Goal: Information Seeking & Learning: Learn about a topic

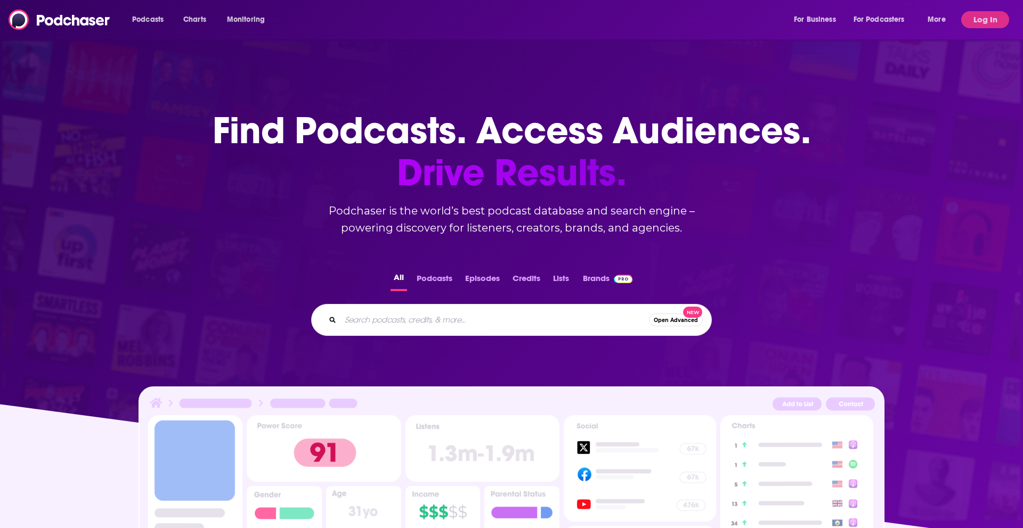
click at [381, 323] on input "Search podcasts, credits, & more..." at bounding box center [494, 320] width 308 height 17
type input "crypto hipster"
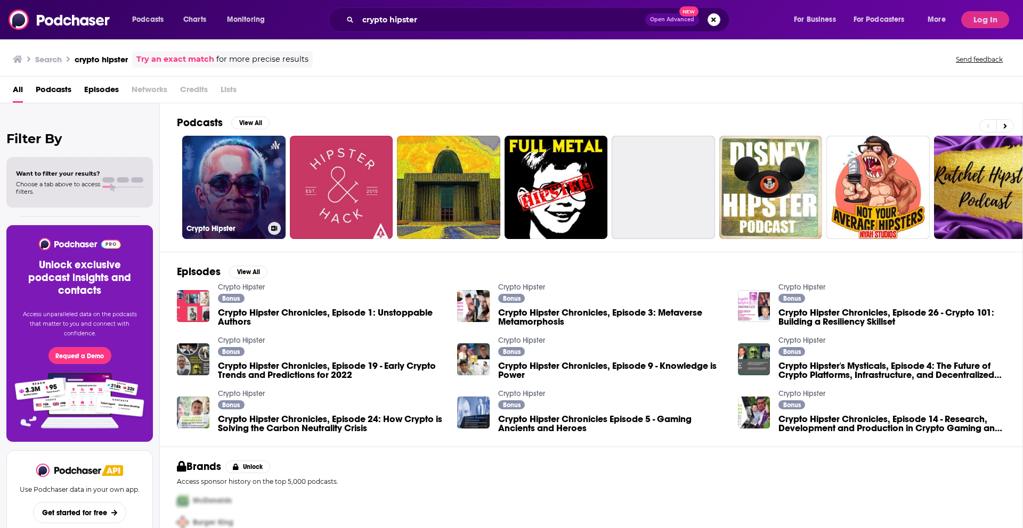
click at [246, 168] on link "Crypto Hipster" at bounding box center [233, 187] width 103 height 103
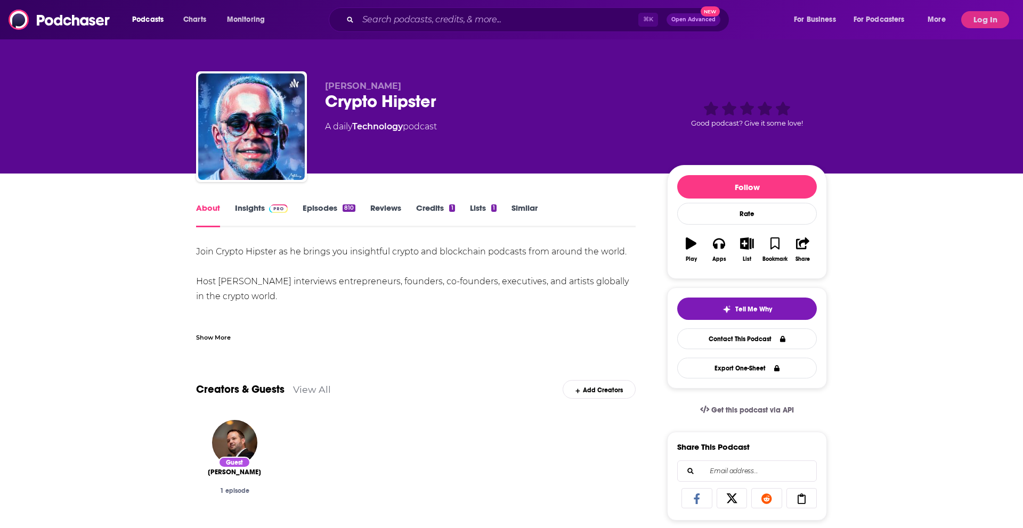
click at [319, 208] on link "Episodes 810" at bounding box center [329, 215] width 53 height 25
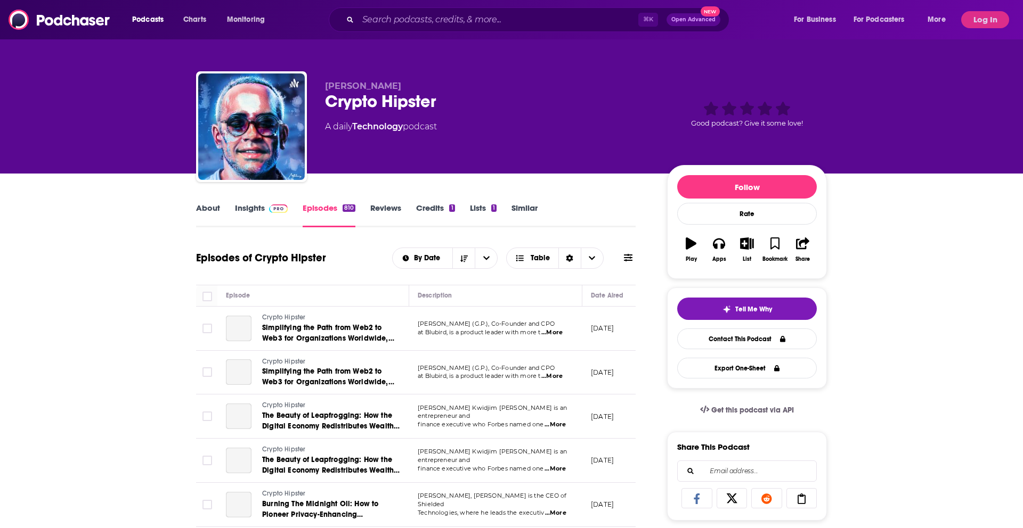
click at [244, 204] on link "Insights" at bounding box center [261, 215] width 53 height 25
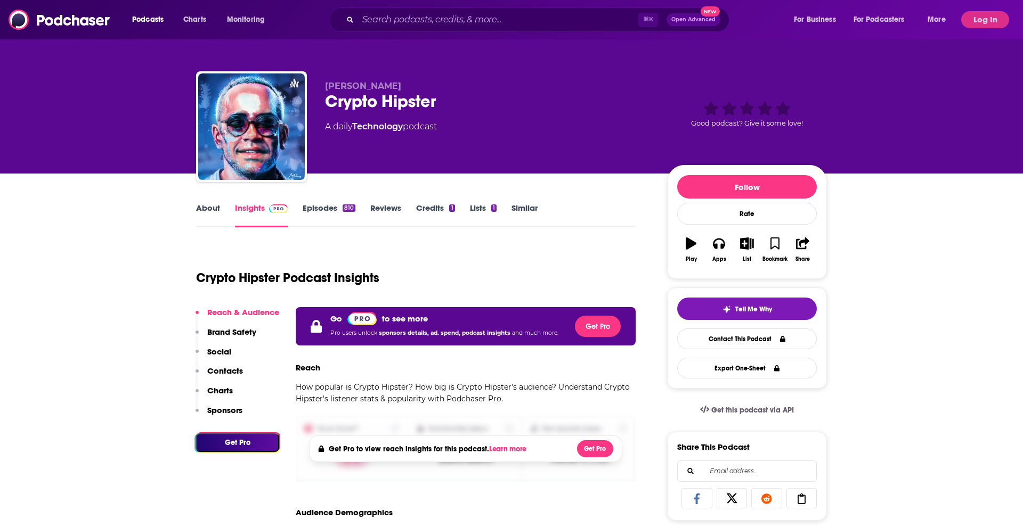
click at [206, 207] on link "About" at bounding box center [208, 215] width 24 height 25
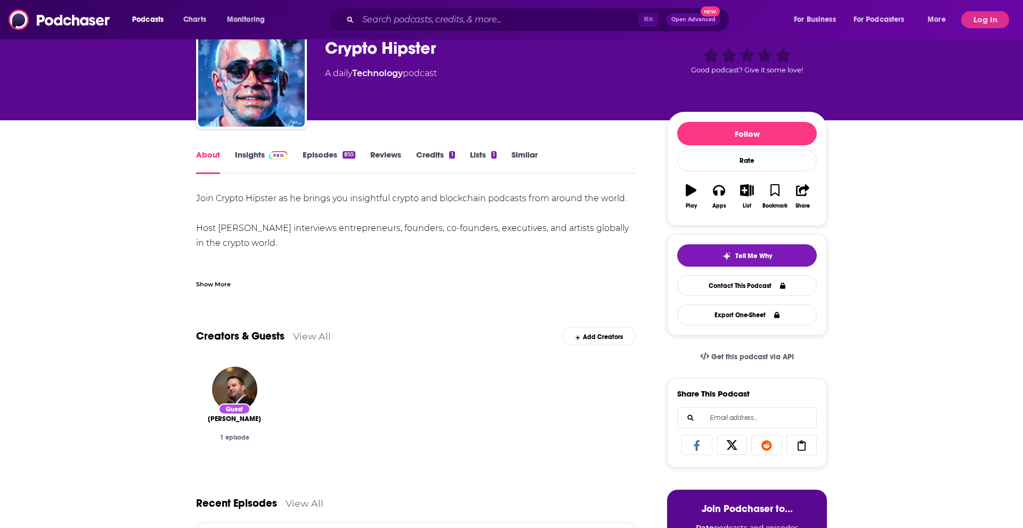
scroll to position [55, 0]
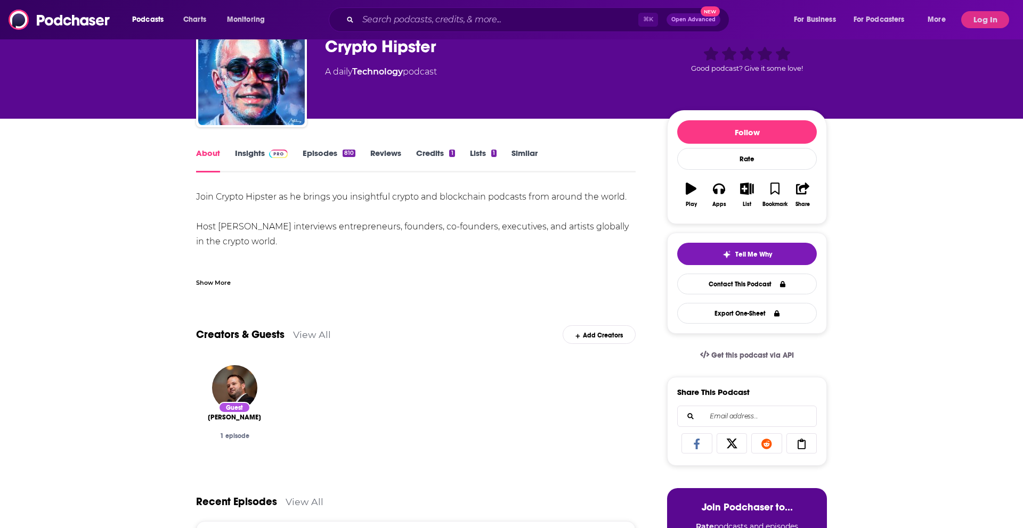
click at [214, 279] on div "Show More" at bounding box center [213, 282] width 35 height 10
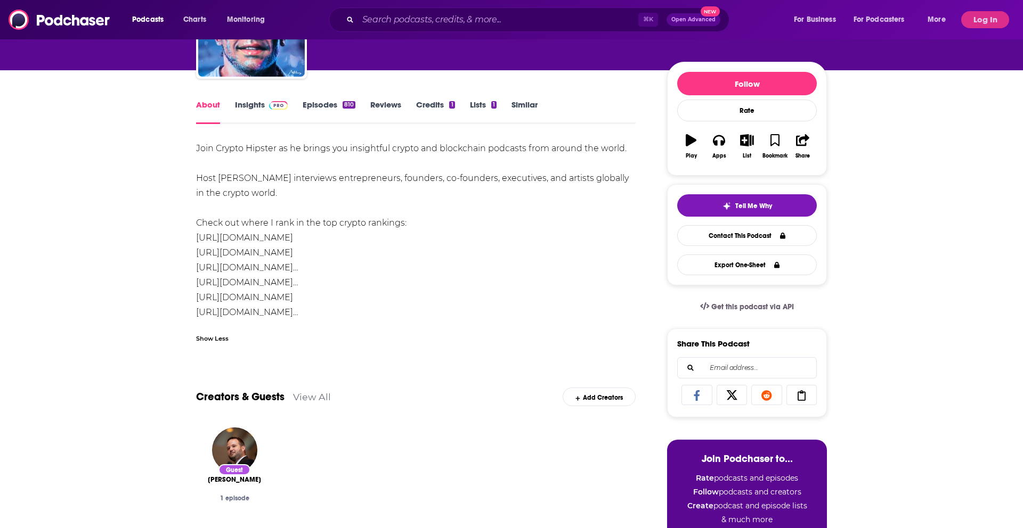
scroll to position [106, 0]
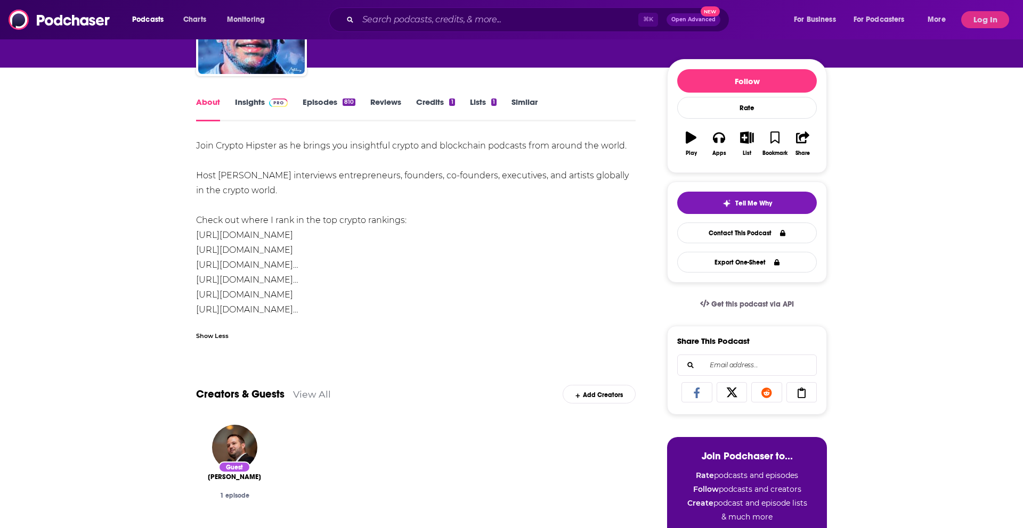
click at [293, 233] on link "[URL][DOMAIN_NAME]" at bounding box center [244, 235] width 97 height 10
click at [256, 110] on link "Insights" at bounding box center [261, 109] width 53 height 25
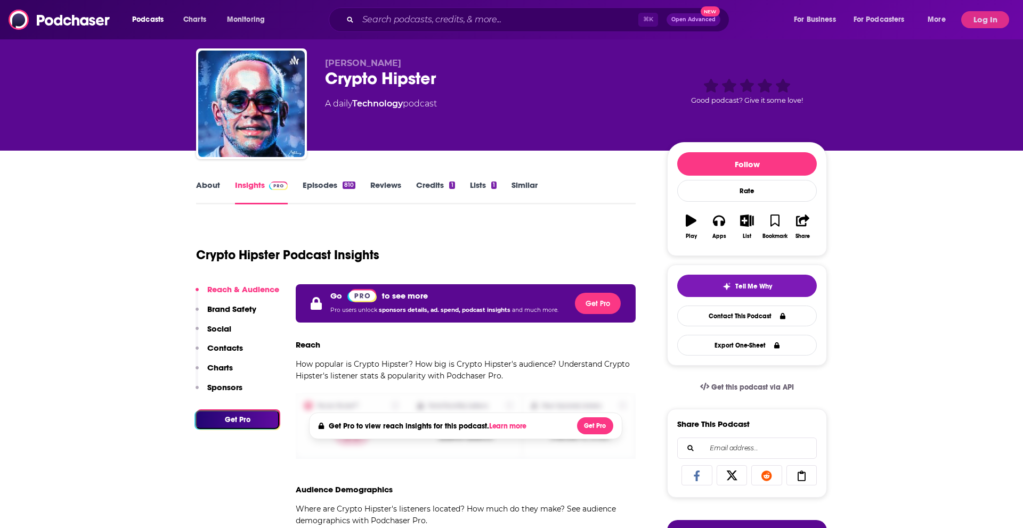
scroll to position [12, 0]
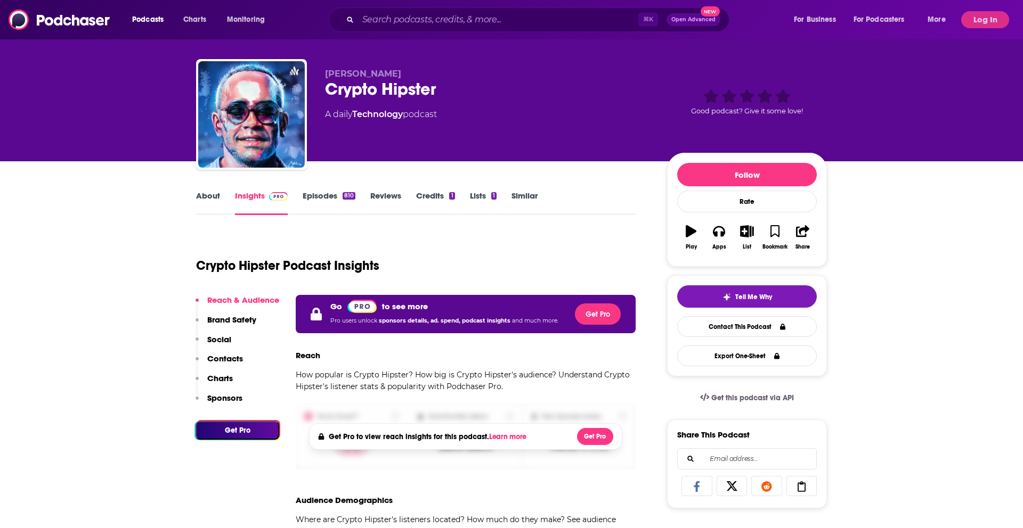
click at [317, 201] on link "Episodes 810" at bounding box center [329, 203] width 53 height 25
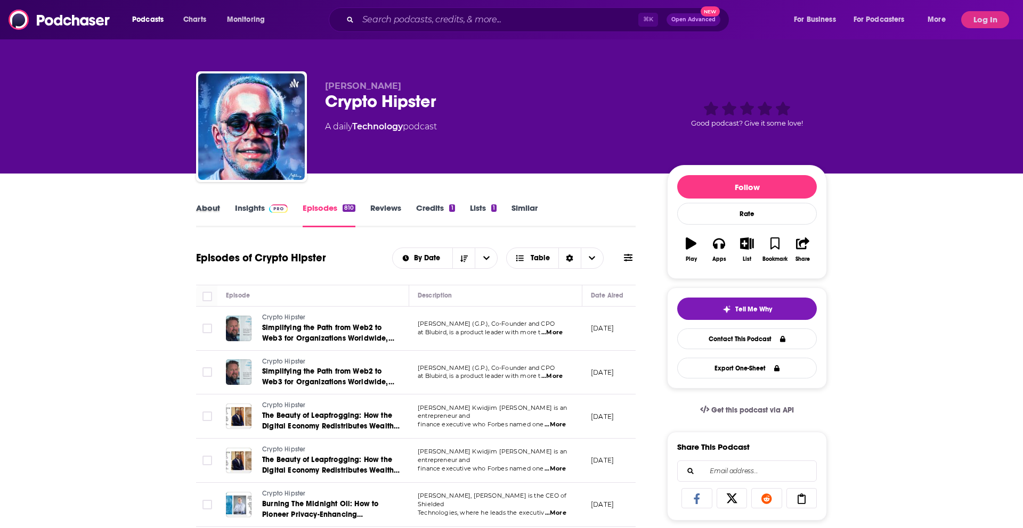
click at [223, 211] on div "About" at bounding box center [215, 215] width 39 height 25
click at [208, 209] on link "About" at bounding box center [208, 215] width 24 height 25
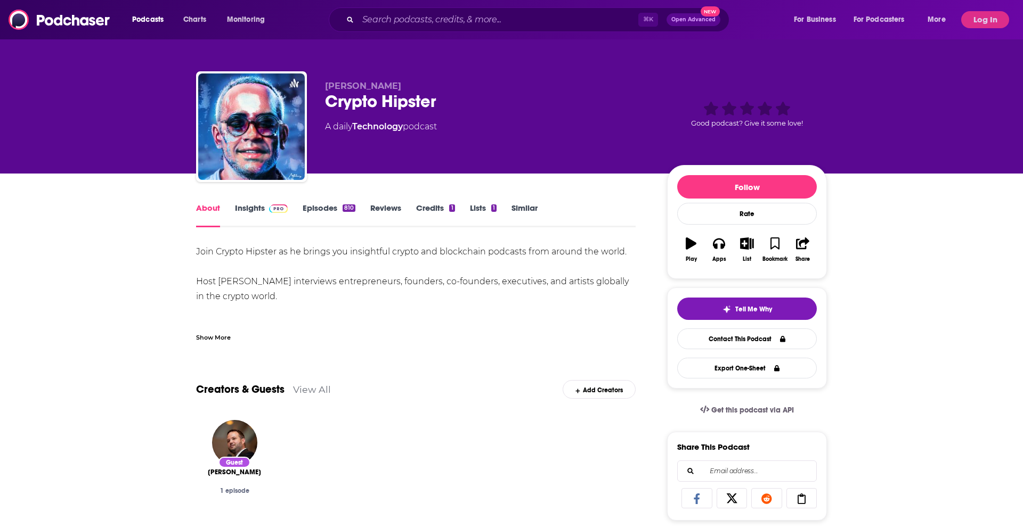
click at [221, 335] on div "Show More" at bounding box center [213, 337] width 35 height 10
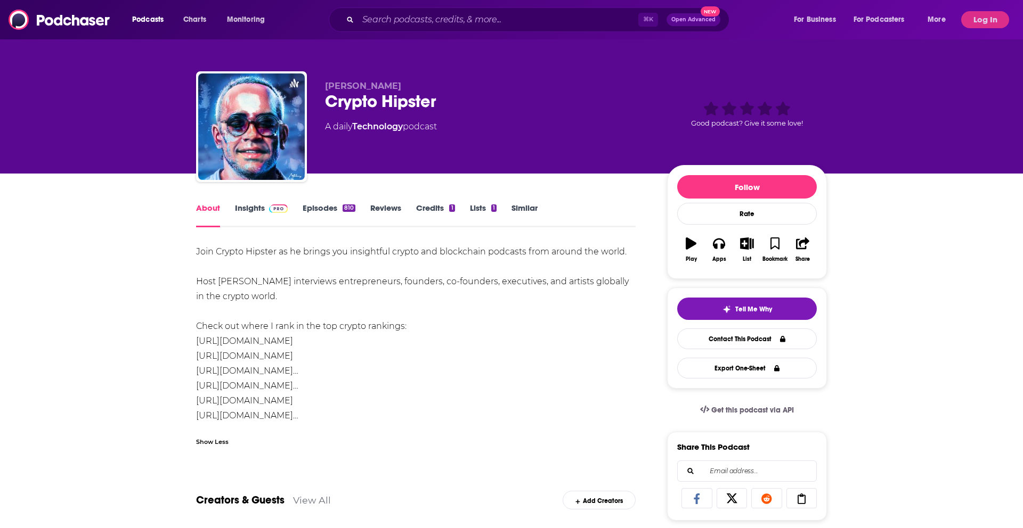
click at [260, 211] on link "Insights" at bounding box center [261, 215] width 53 height 25
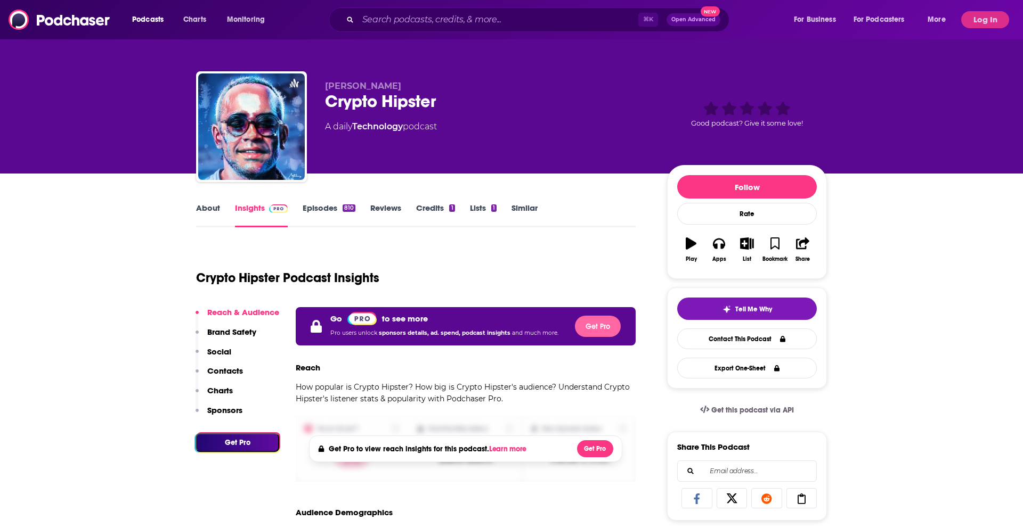
click at [596, 329] on button "Get Pro" at bounding box center [598, 326] width 46 height 21
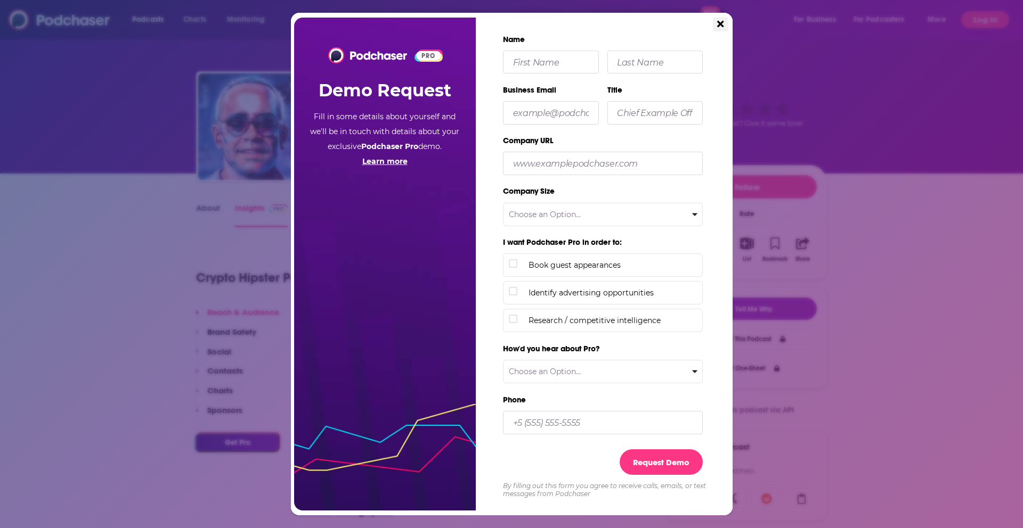
click at [719, 26] on icon "Close" at bounding box center [720, 24] width 6 height 6
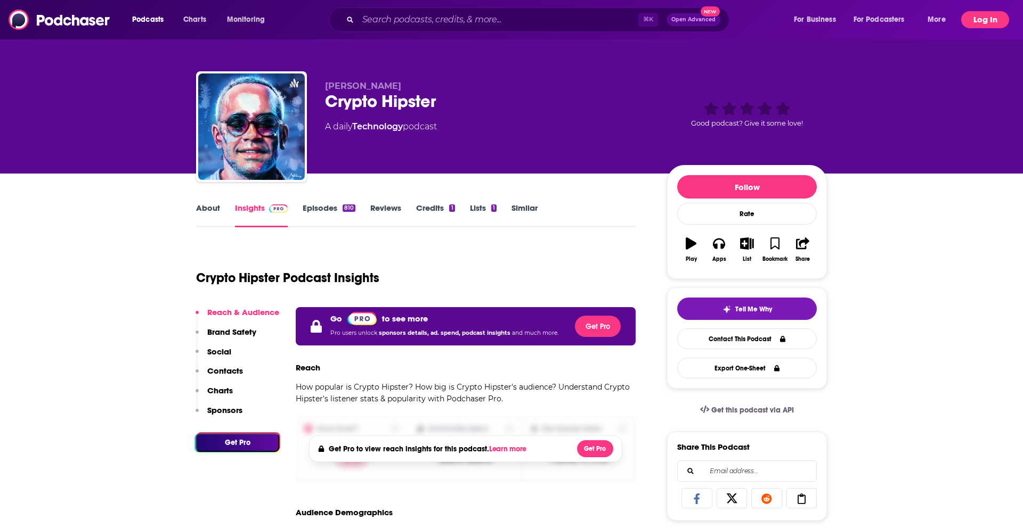
click at [982, 15] on button "Log In" at bounding box center [985, 19] width 48 height 17
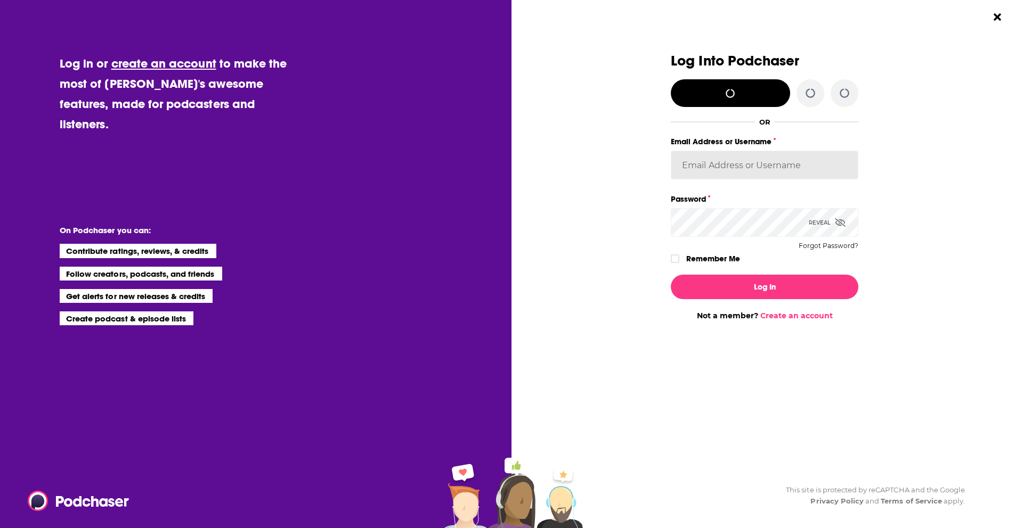
type input "WachsmanNY"
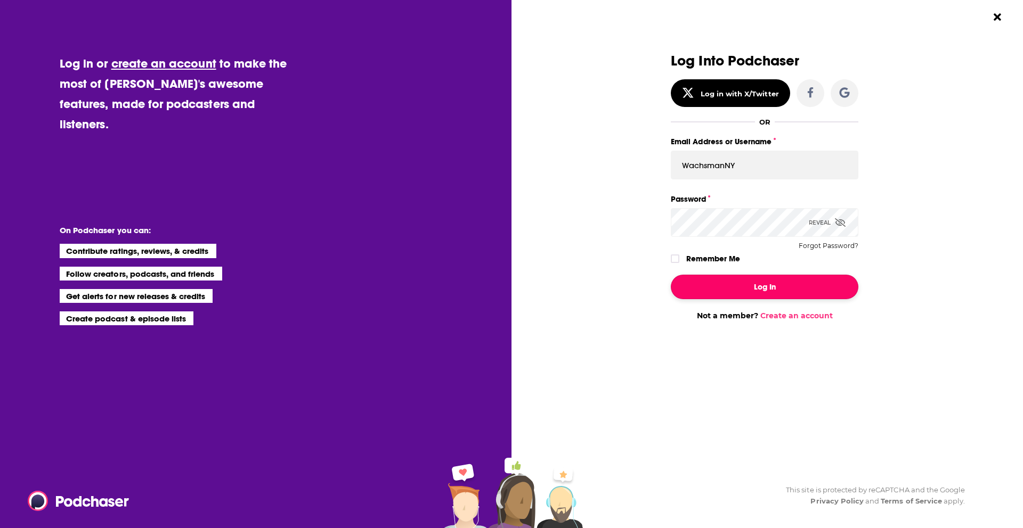
click at [779, 290] on button "Log In" at bounding box center [764, 287] width 187 height 25
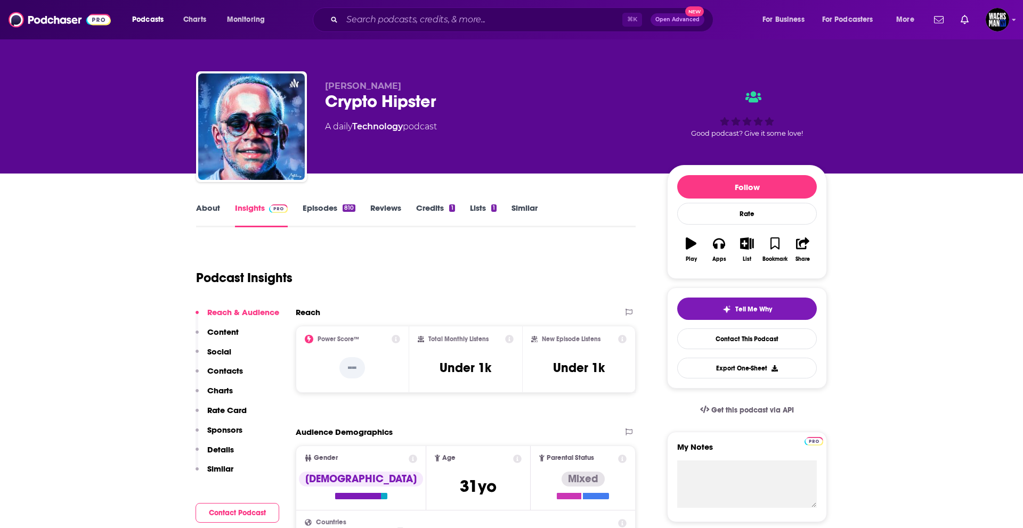
scroll to position [3, 0]
